Goal: Task Accomplishment & Management: Manage account settings

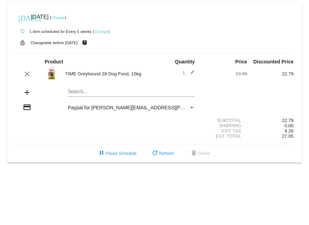
click at [65, 18] on link "Change" at bounding box center [58, 17] width 14 height 4
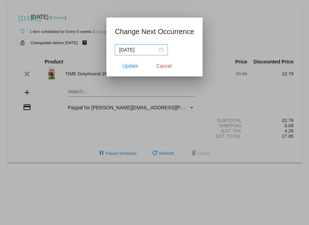
click at [161, 51] on div "[DATE]" at bounding box center [141, 50] width 45 height 8
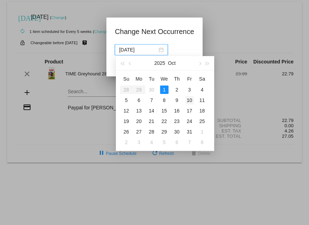
click at [190, 99] on div "10" at bounding box center [189, 100] width 8 height 8
type input "[DATE]"
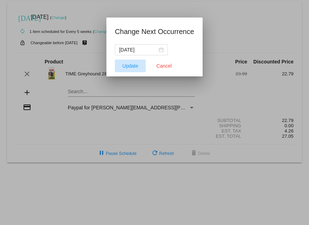
click at [130, 66] on span "Update" at bounding box center [130, 66] width 16 height 6
